Goal: Navigation & Orientation: Find specific page/section

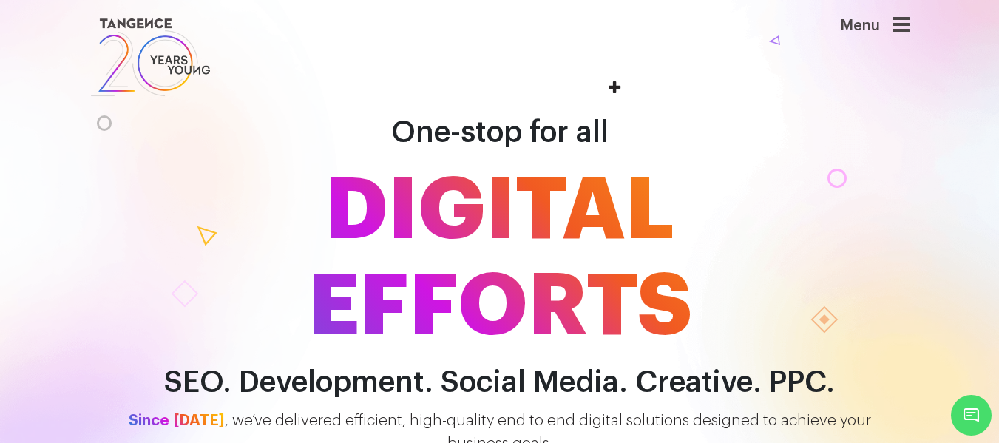
click at [904, 25] on icon at bounding box center [901, 25] width 18 height 21
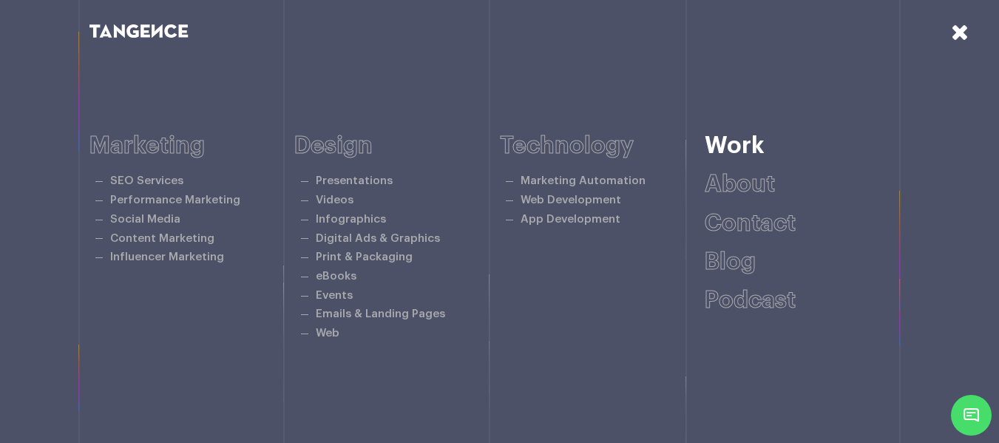
click at [732, 137] on link "Work" at bounding box center [735, 146] width 60 height 24
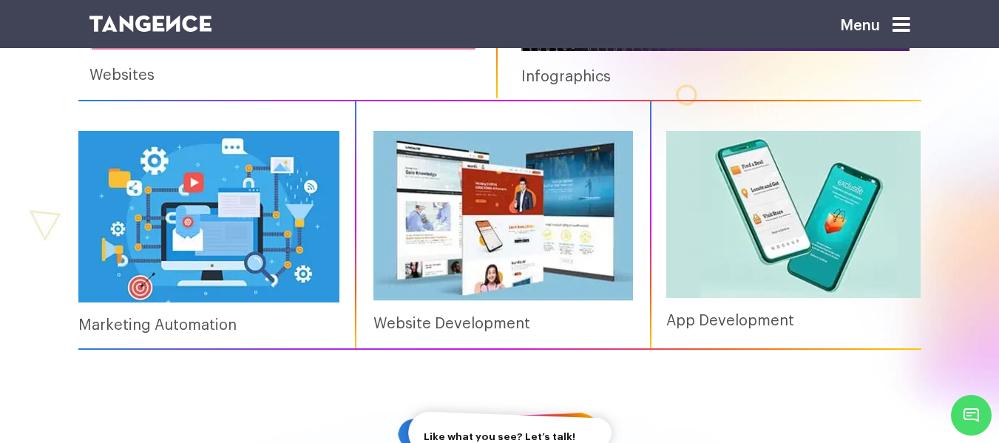
scroll to position [1941, 0]
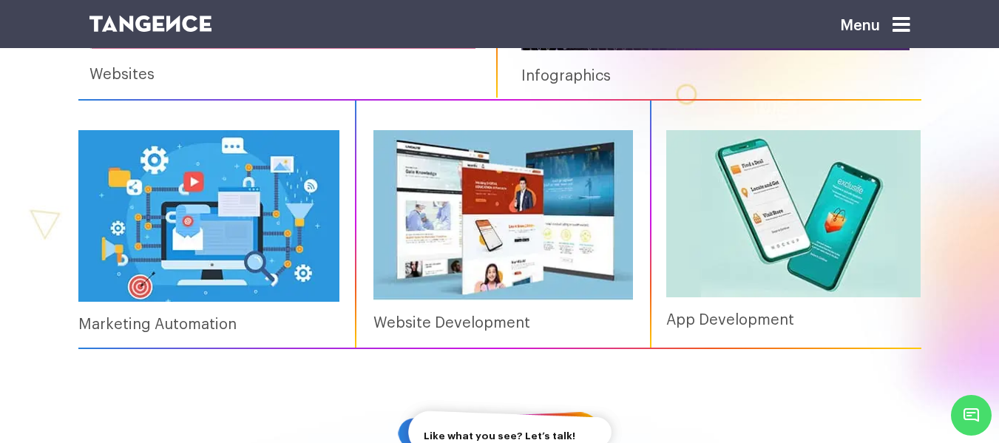
click at [516, 225] on img at bounding box center [503, 215] width 260 height 171
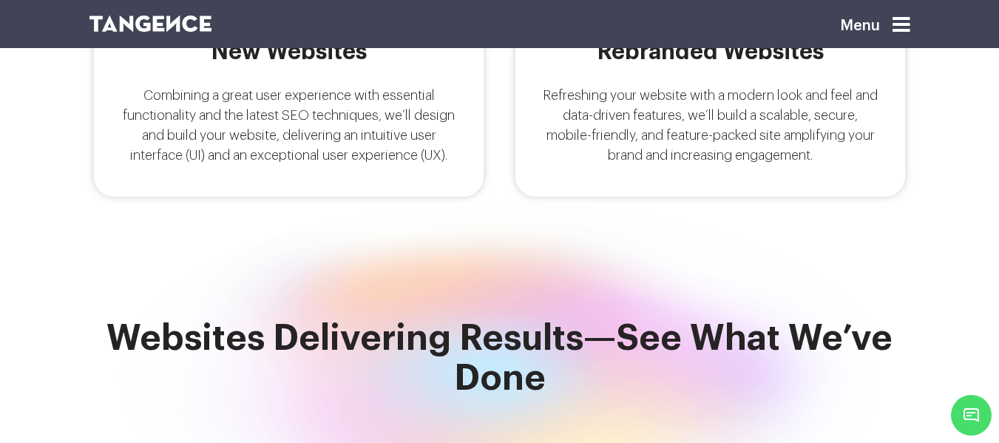
click at [319, 88] on p "Combining a great user experience with essential functionality and the latest S…" at bounding box center [289, 126] width 337 height 80
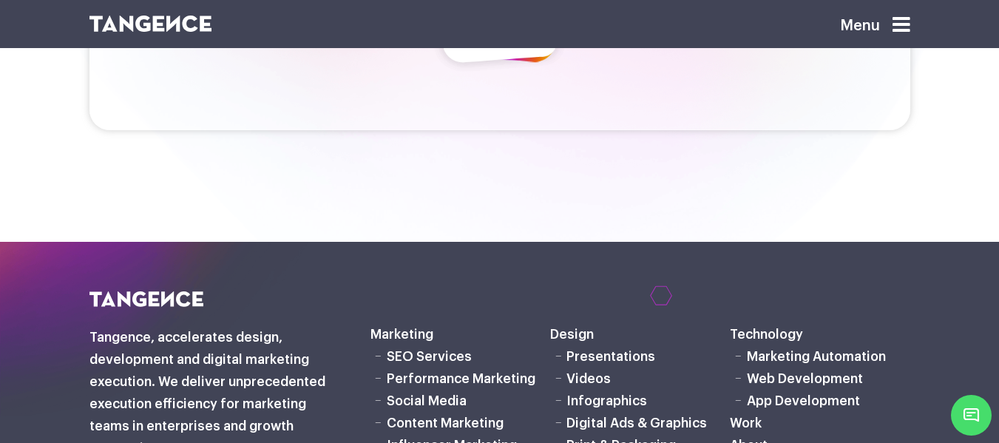
scroll to position [3714, 0]
